Goal: Information Seeking & Learning: Learn about a topic

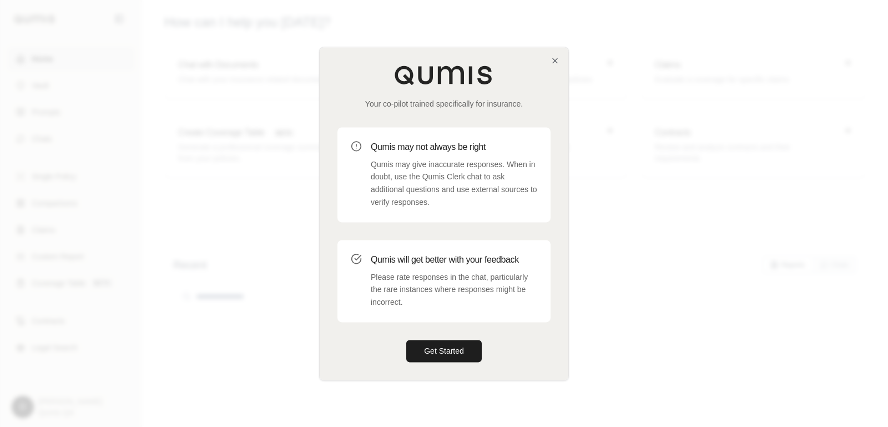
click at [725, 203] on div at bounding box center [444, 213] width 888 height 427
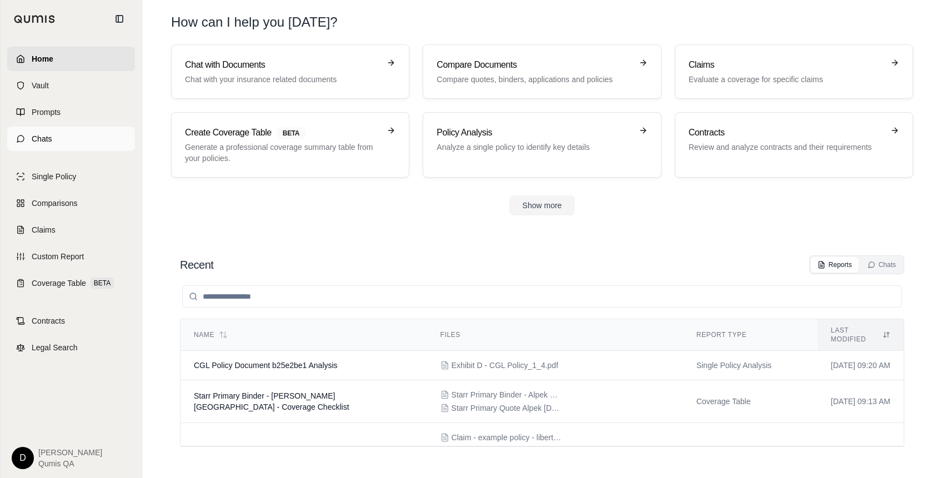
click at [60, 138] on link "Chats" at bounding box center [71, 139] width 128 height 24
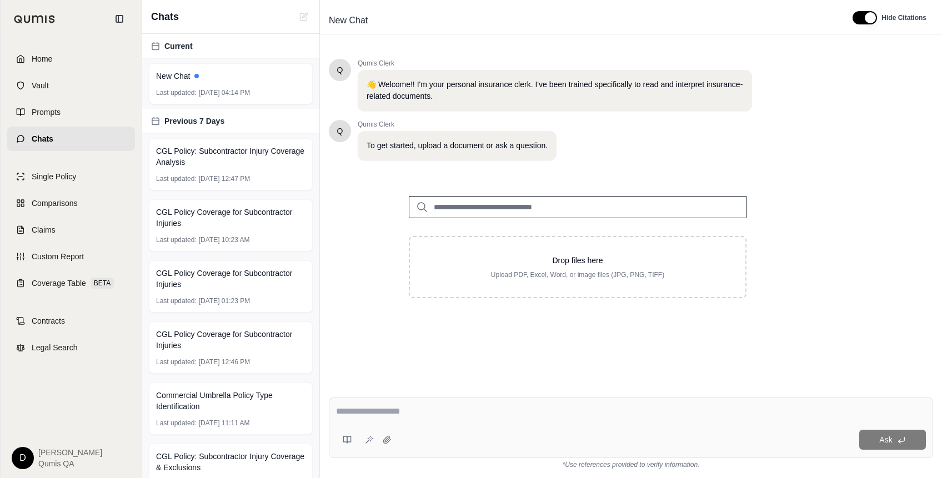
click at [471, 211] on input "search" at bounding box center [578, 207] width 338 height 22
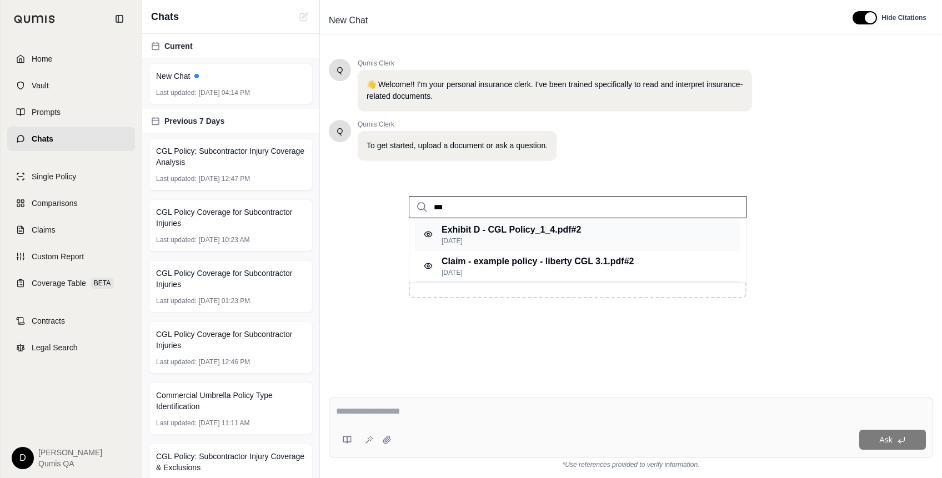
type input "***"
click at [514, 233] on p "Exhibit D - CGL Policy_1_4.pdf #2" at bounding box center [510, 229] width 139 height 13
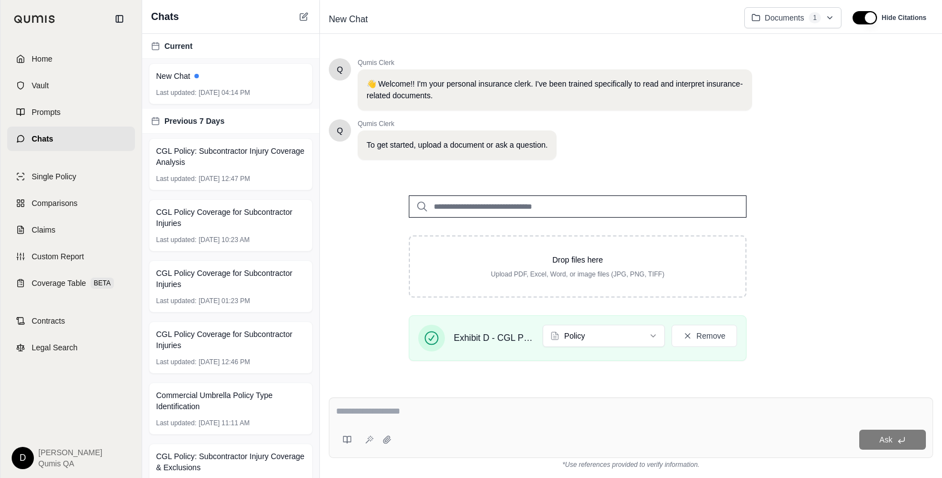
scroll to position [123, 0]
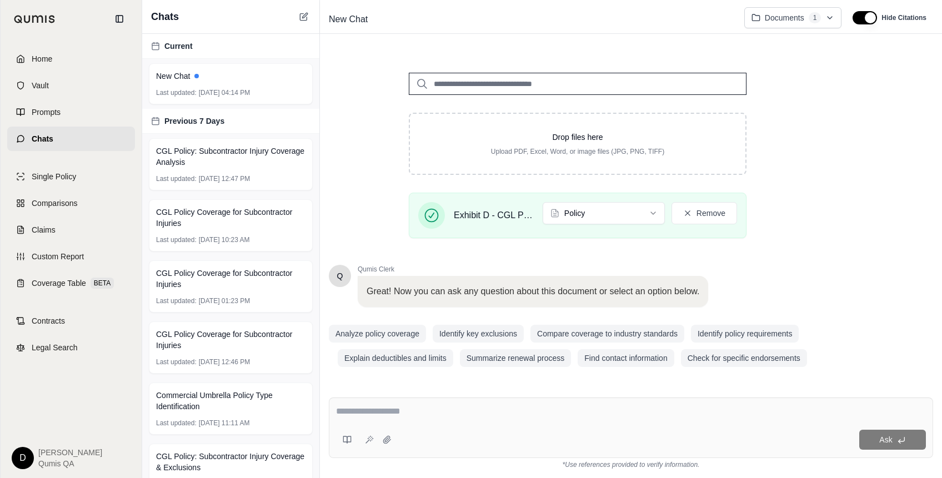
click at [426, 410] on textarea at bounding box center [631, 411] width 590 height 13
click at [442, 416] on textarea at bounding box center [631, 411] width 590 height 13
click at [414, 414] on textarea at bounding box center [631, 411] width 590 height 13
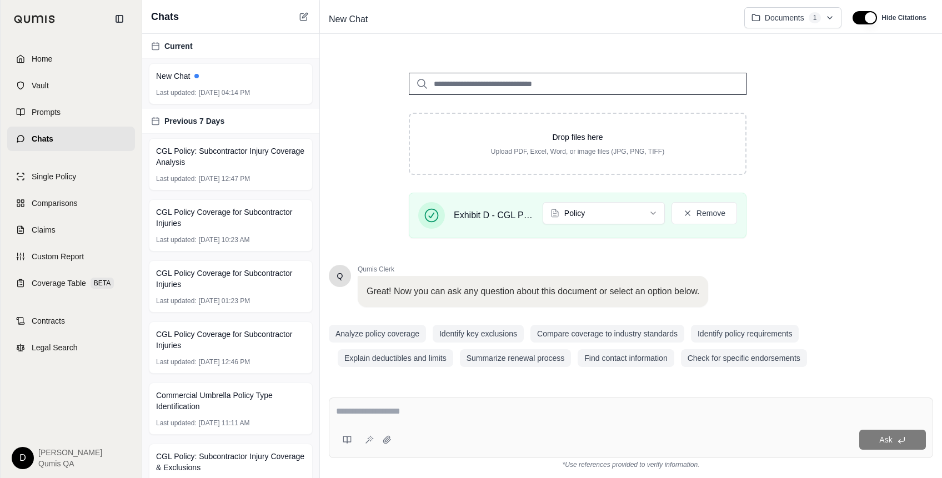
click at [414, 414] on textarea at bounding box center [631, 411] width 590 height 13
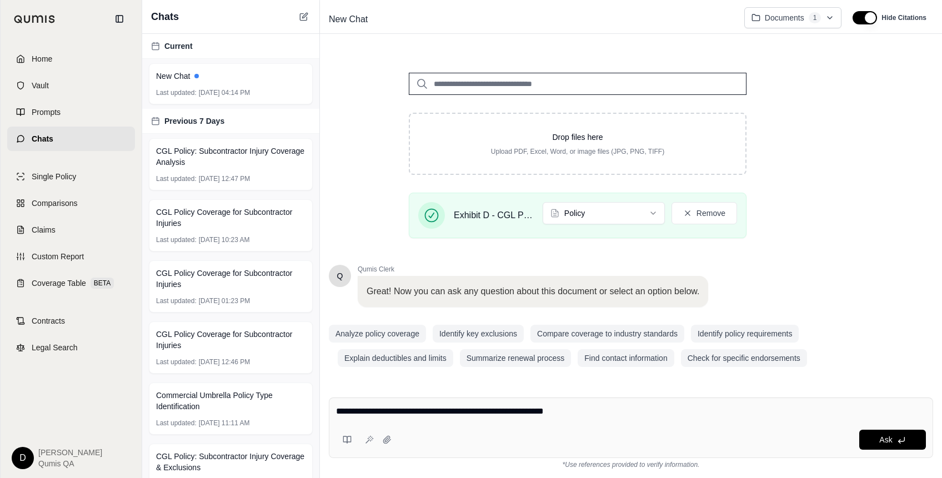
type textarea "**********"
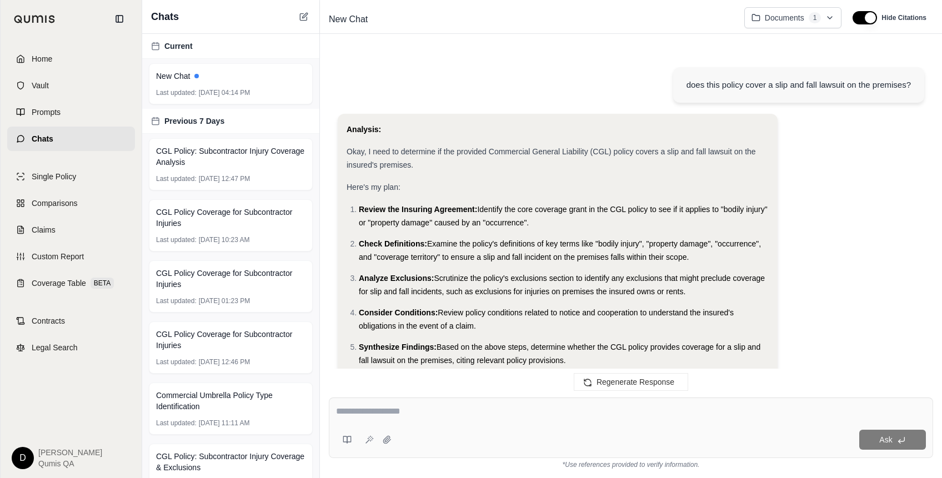
scroll to position [858, 0]
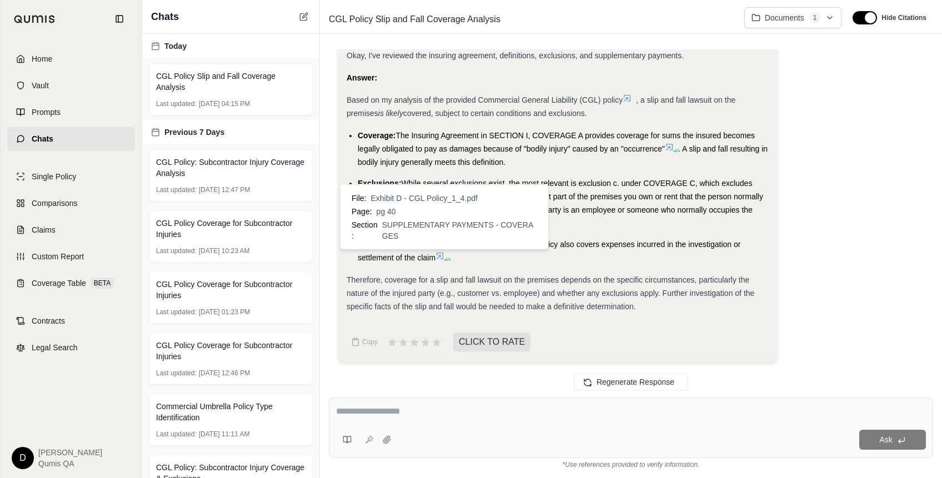
click at [441, 254] on icon at bounding box center [439, 255] width 9 height 9
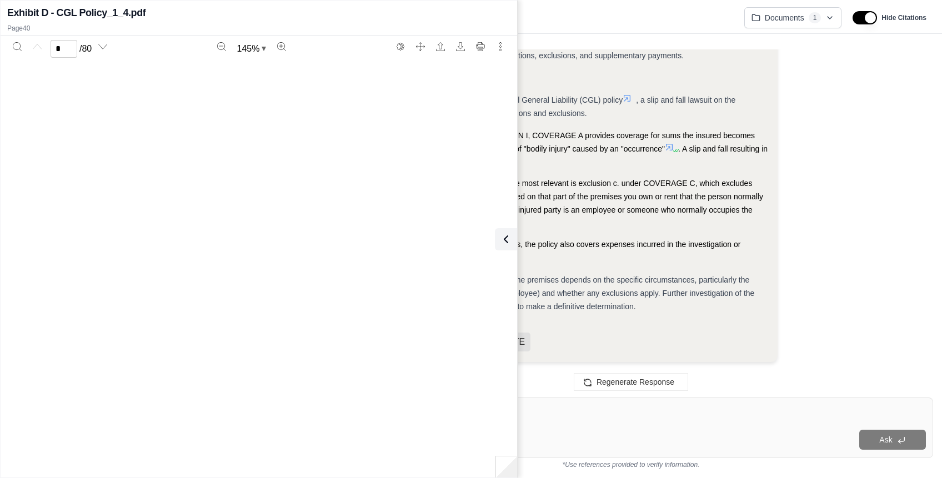
scroll to position [24910, 0]
type input "**"
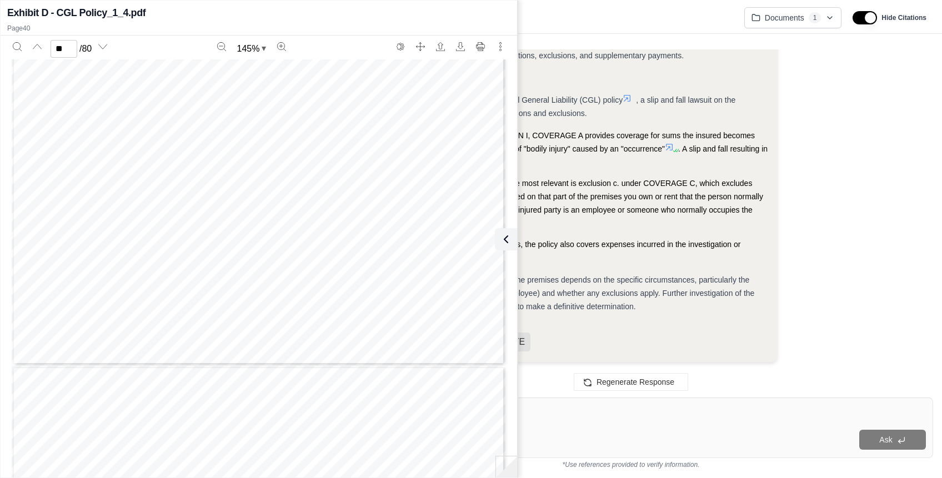
scroll to position [25239, 0]
click at [497, 244] on icon at bounding box center [503, 239] width 13 height 13
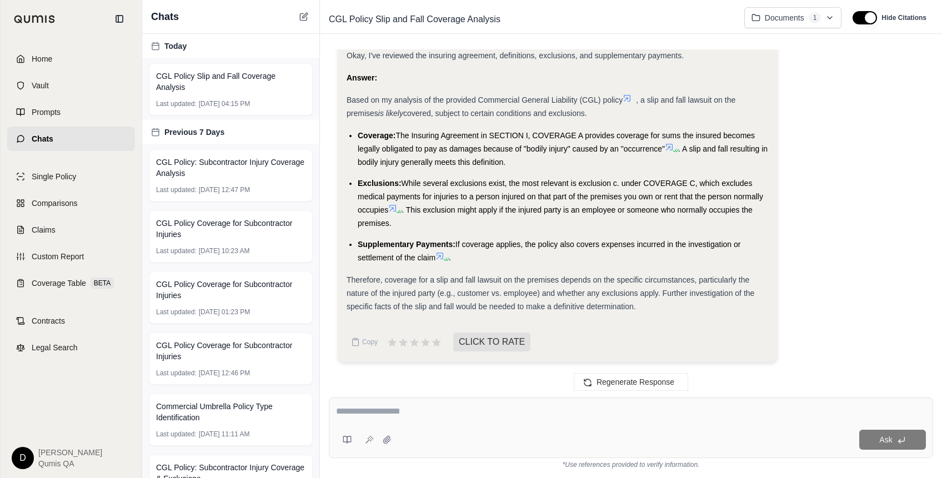
click at [621, 217] on li "Exclusions: While several exclusions exist, the most relevant is exclusion c. u…" at bounding box center [563, 203] width 411 height 53
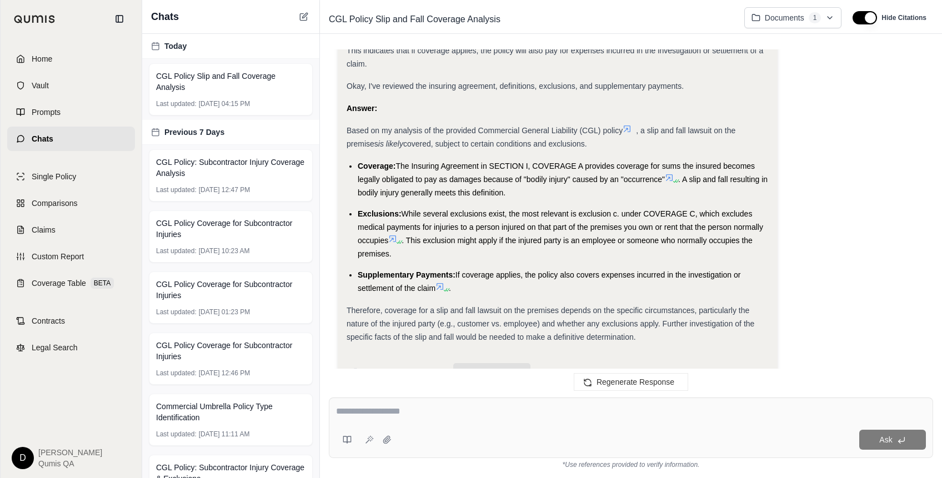
scroll to position [858, 0]
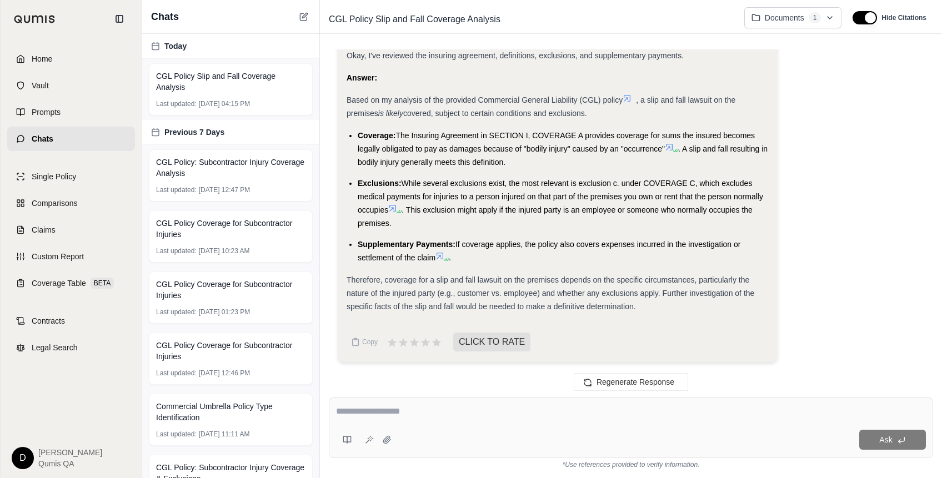
click at [517, 205] on li "Exclusions: While several exclusions exist, the most relevant is exclusion c. u…" at bounding box center [563, 203] width 411 height 53
click at [530, 196] on span "While several exclusions exist, the most relevant is exclusion c. under COVERAG…" at bounding box center [560, 197] width 405 height 36
click at [352, 426] on button at bounding box center [347, 440] width 22 height 22
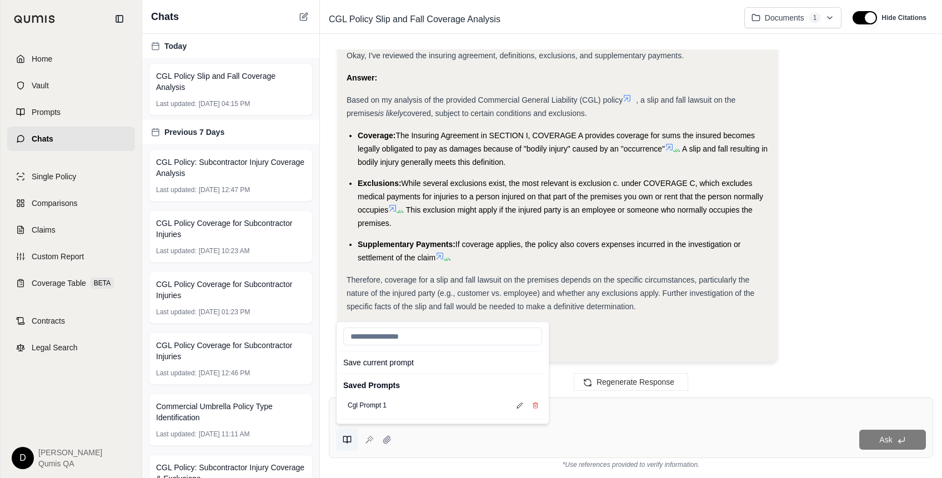
click at [352, 426] on button at bounding box center [347, 440] width 22 height 22
click at [580, 409] on textarea at bounding box center [631, 411] width 590 height 13
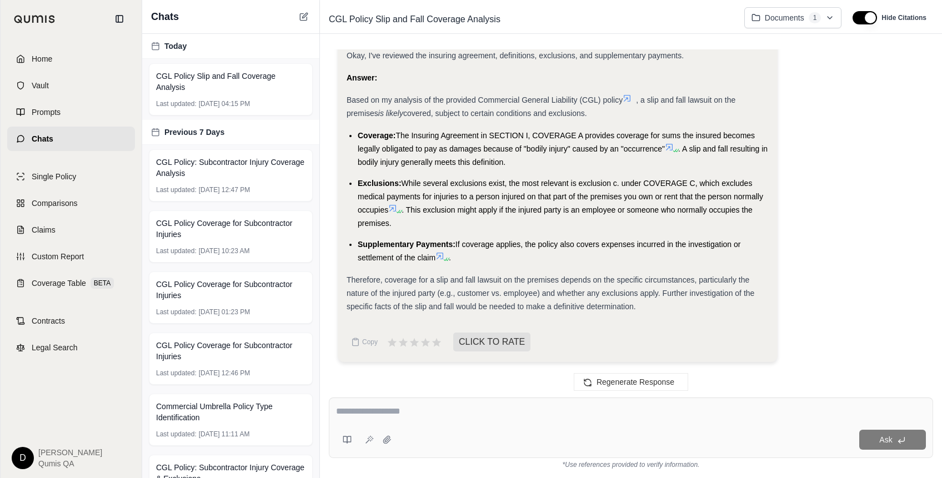
click at [412, 408] on textarea at bounding box center [631, 411] width 590 height 13
click at [53, 202] on span "Comparisons" at bounding box center [55, 203] width 46 height 11
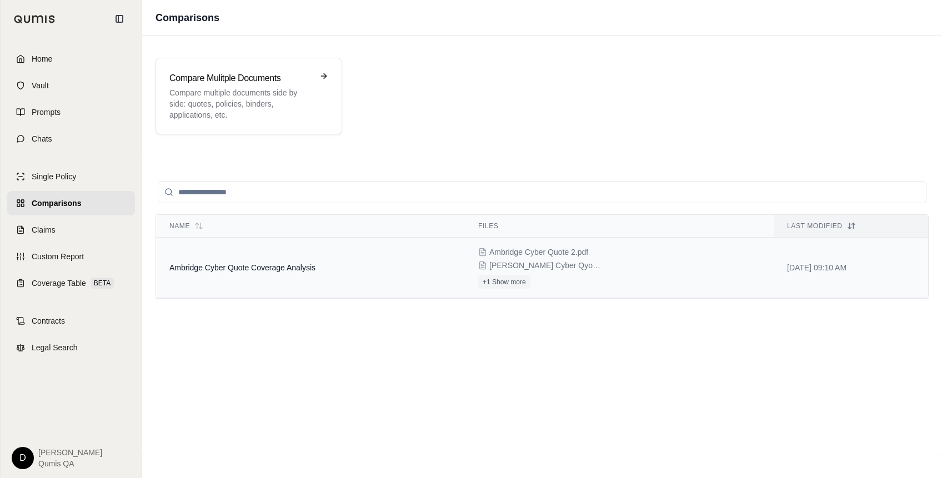
click at [254, 268] on span "Ambridge Cyber Quote Coverage Analysis" at bounding box center [242, 267] width 146 height 9
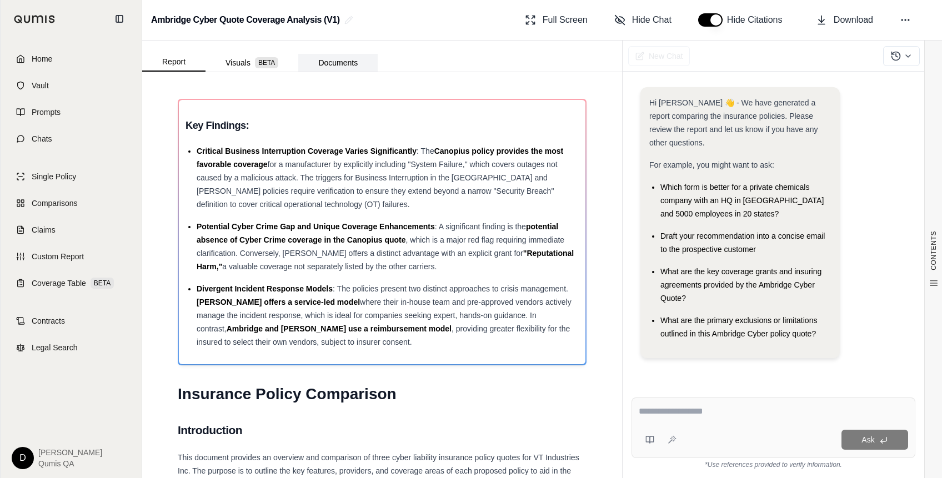
click at [346, 66] on button "Documents" at bounding box center [337, 63] width 79 height 18
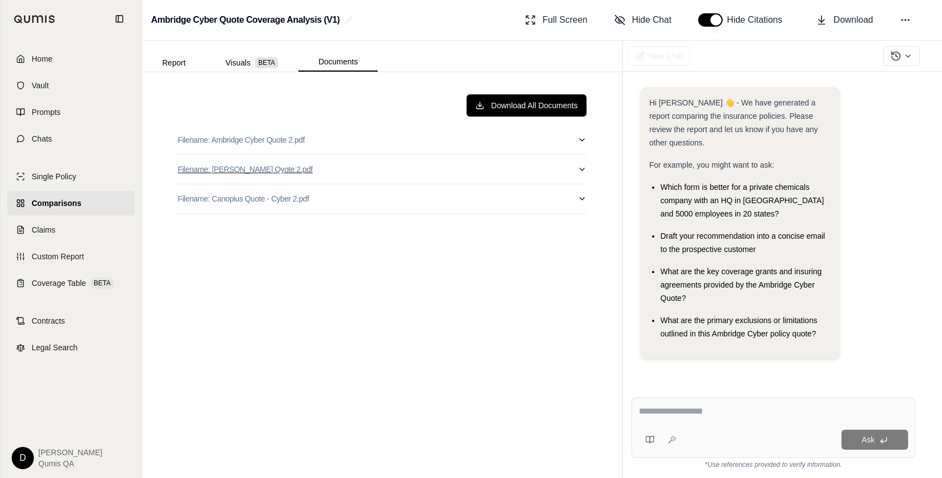
click at [365, 170] on button "Filename: [PERSON_NAME] Qyote 2.pdf" at bounding box center [382, 169] width 409 height 29
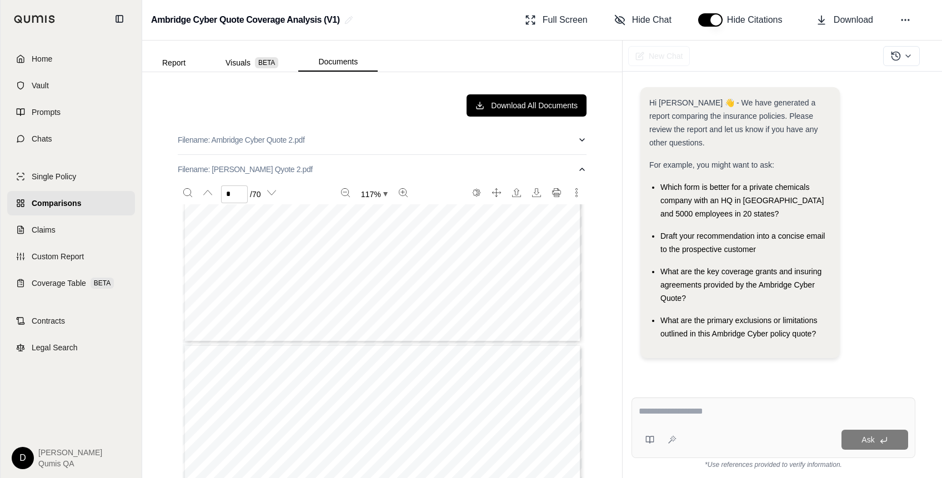
type input "*"
click at [349, 170] on button "Filename: [PERSON_NAME] Qyote 2.pdf" at bounding box center [382, 169] width 409 height 29
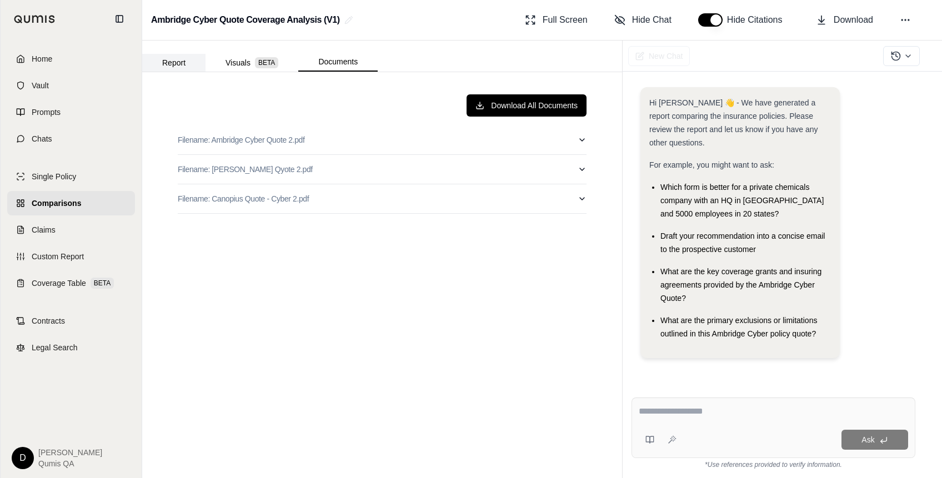
click at [182, 60] on button "Report" at bounding box center [173, 63] width 63 height 18
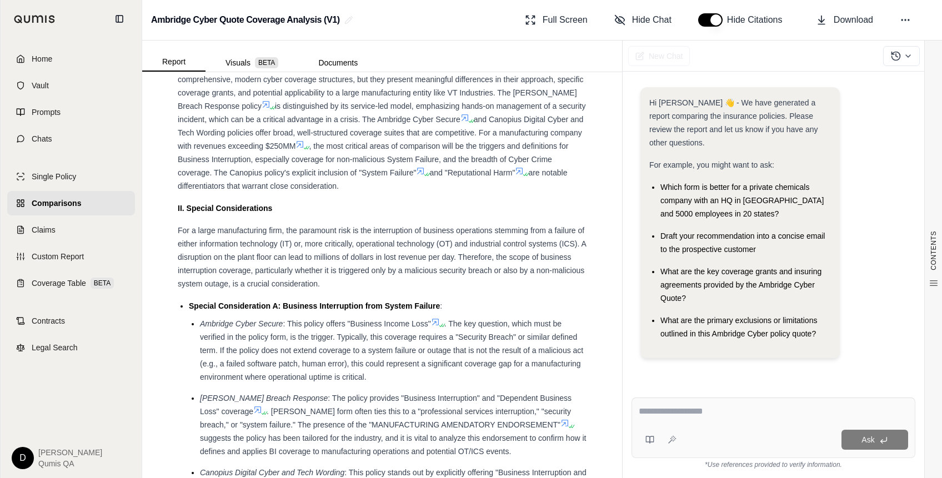
scroll to position [1142, 0]
click at [394, 340] on span ". The key question, which must be verified in the policy form, is the trigger. …" at bounding box center [391, 351] width 383 height 62
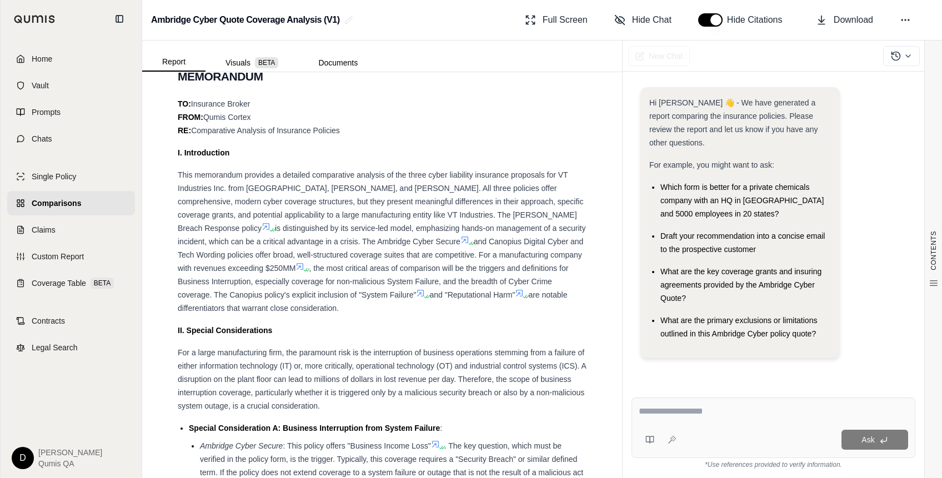
scroll to position [1028, 0]
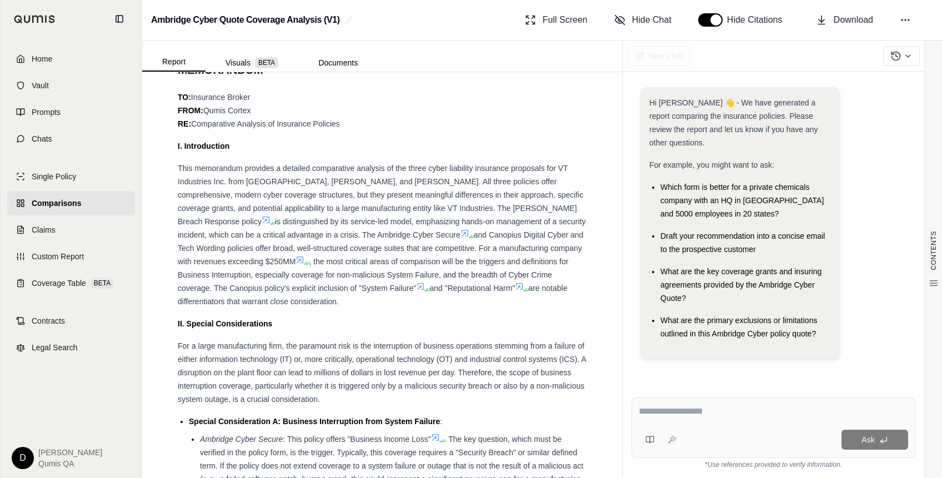
click at [429, 286] on span "and "Reputational Harm"" at bounding box center [471, 288] width 85 height 9
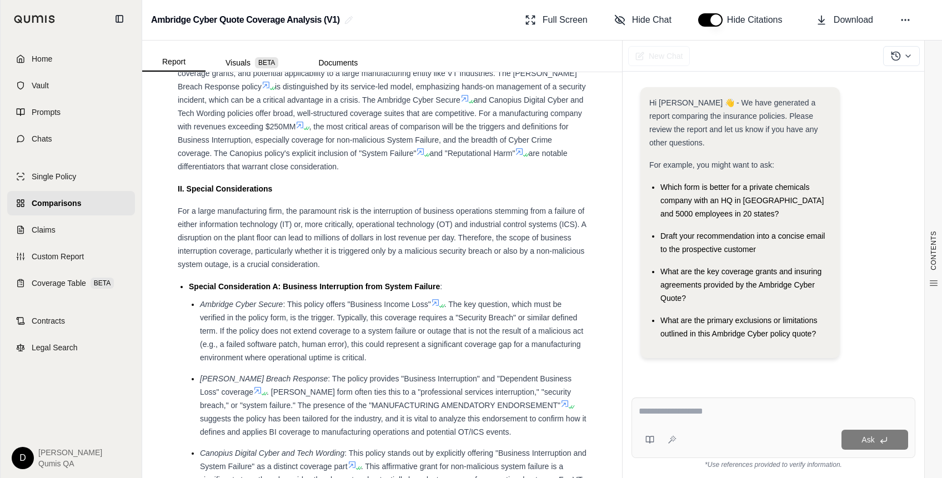
click at [404, 261] on div "For a large manufacturing firm, the paramount risk is the interruption of busin…" at bounding box center [382, 237] width 409 height 67
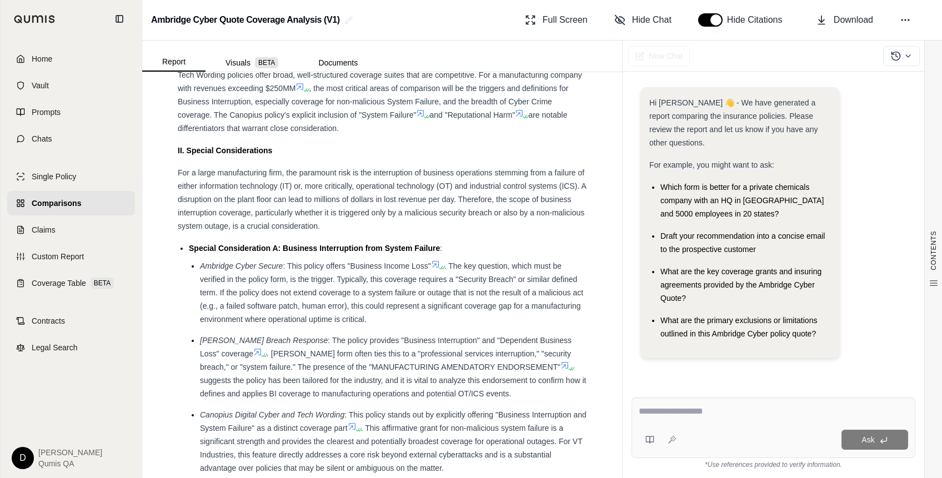
click at [378, 296] on li "Ambridge Cyber Secure : This policy offers "Business Income Loss" . The key que…" at bounding box center [393, 292] width 386 height 67
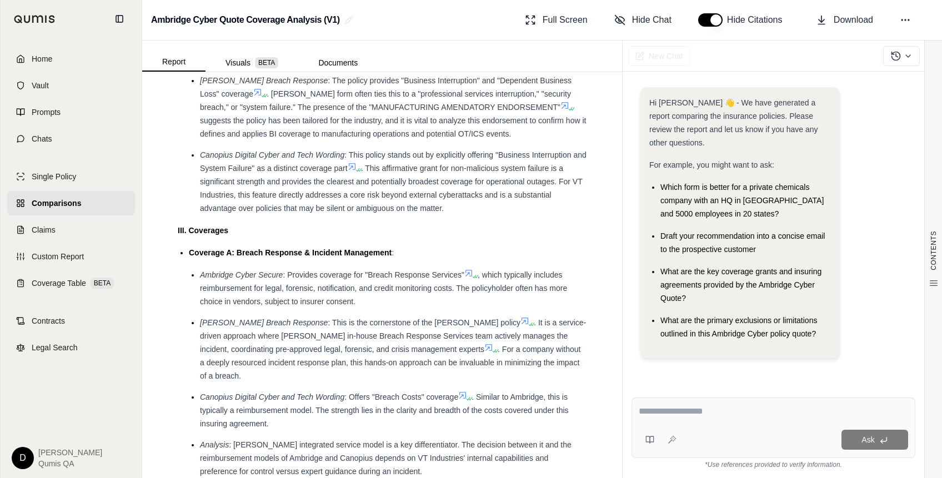
scroll to position [1472, 0]
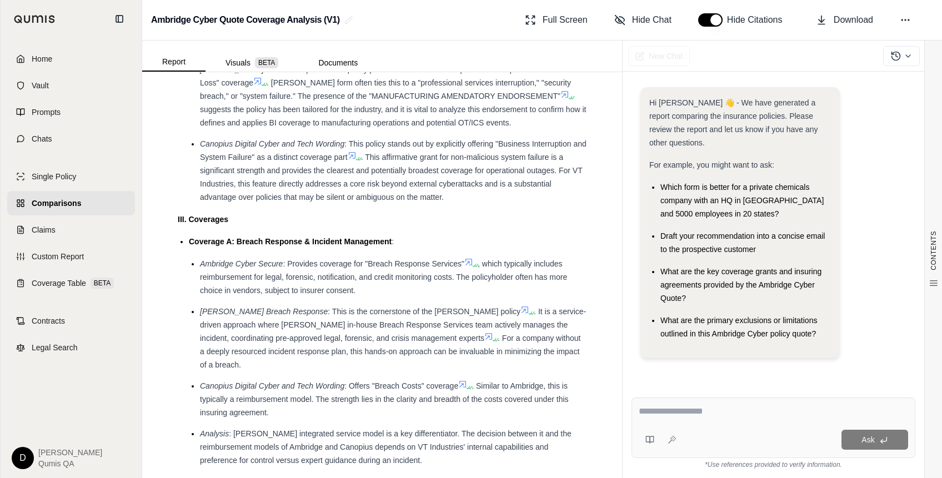
click at [395, 320] on span ". It is a service-driven approach where [PERSON_NAME] in-house Breach Response …" at bounding box center [393, 325] width 386 height 36
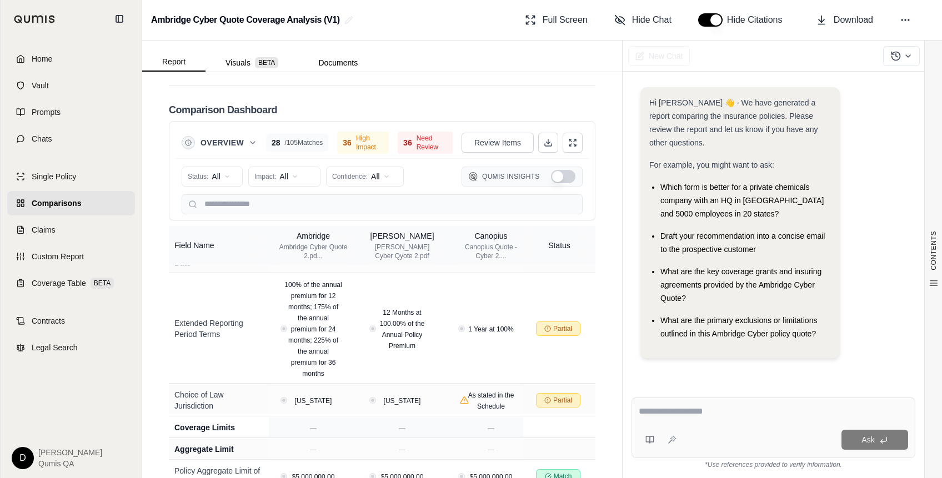
scroll to position [417, 0]
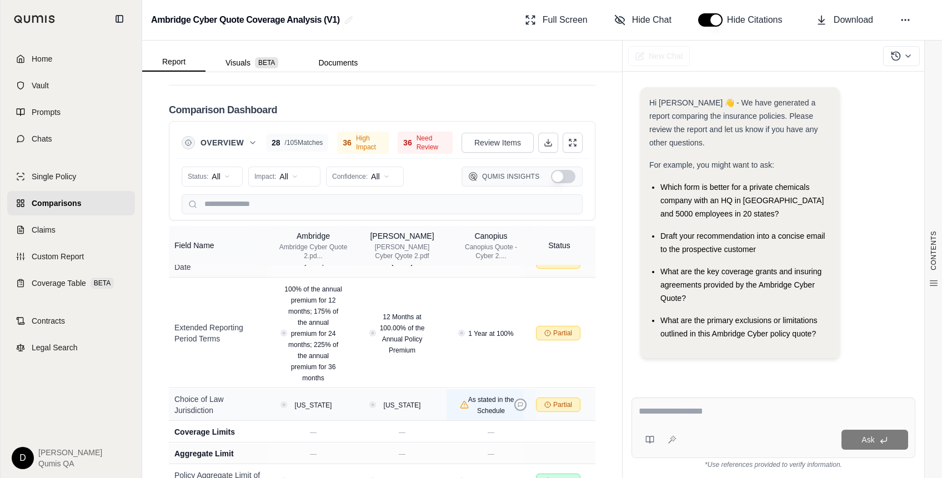
click at [518, 402] on icon at bounding box center [520, 405] width 6 height 6
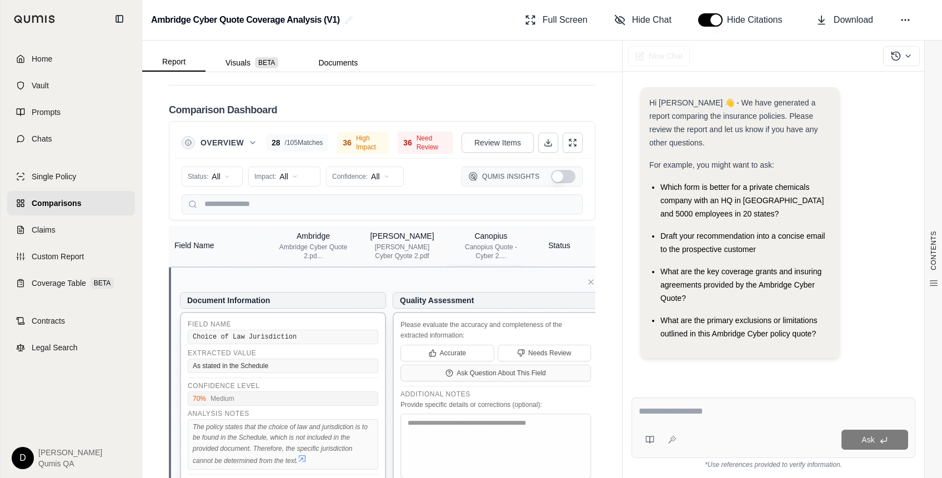
scroll to position [573, 0]
click at [643, 26] on span "Hide Chat" at bounding box center [651, 19] width 39 height 13
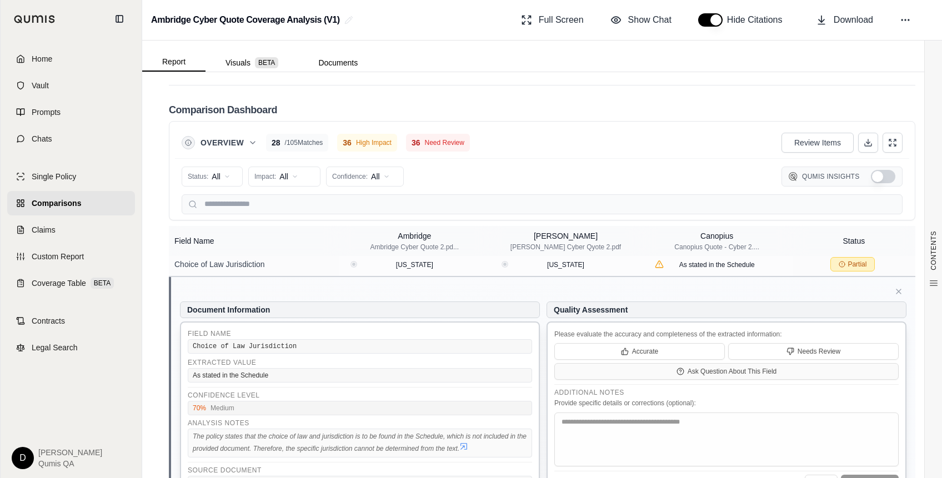
scroll to position [427, 0]
click at [888, 285] on icon at bounding box center [898, 289] width 9 height 9
